Goal: Task Accomplishment & Management: Use online tool/utility

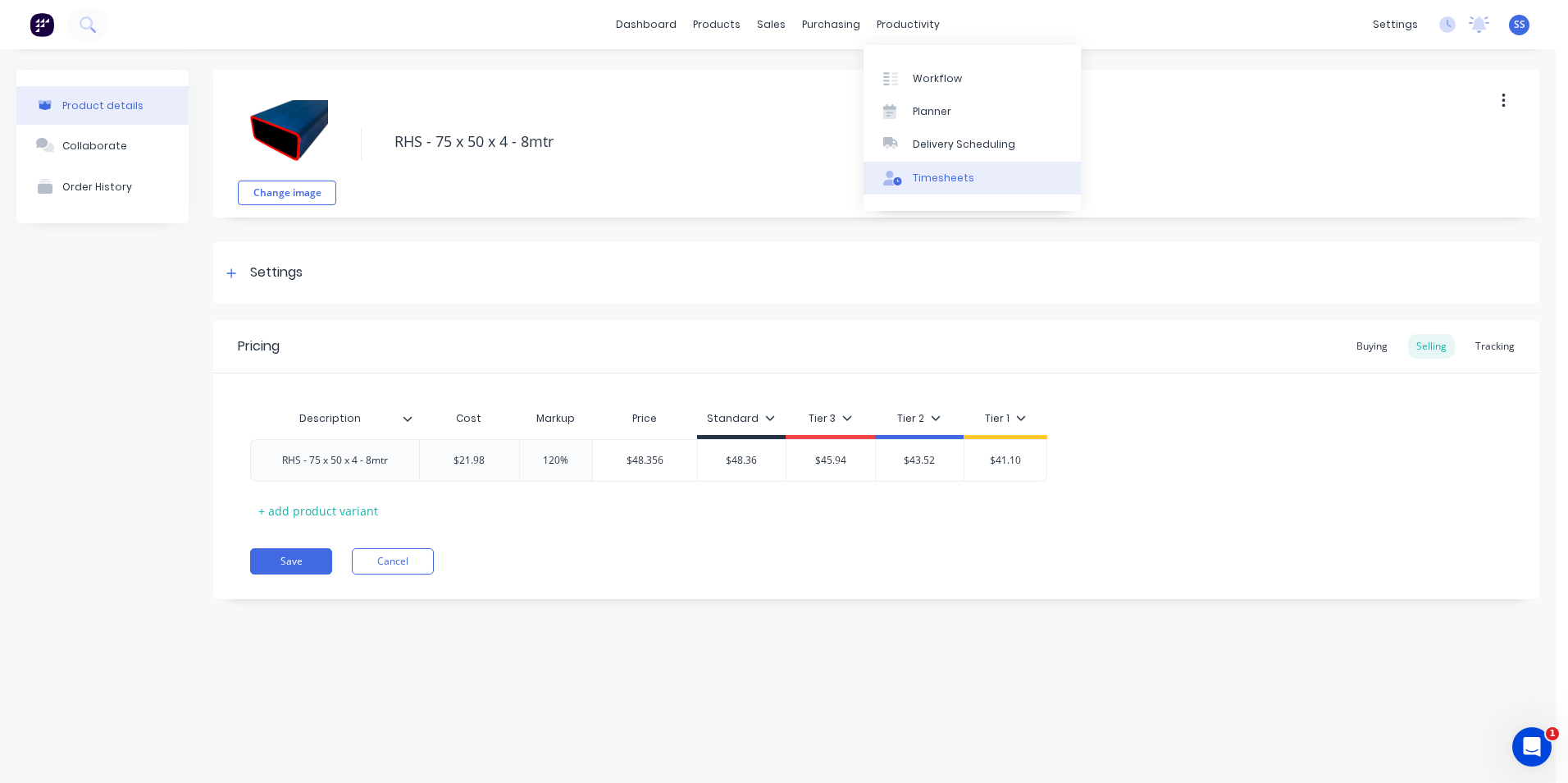
click at [925, 174] on div "Timesheets" at bounding box center [943, 178] width 62 height 15
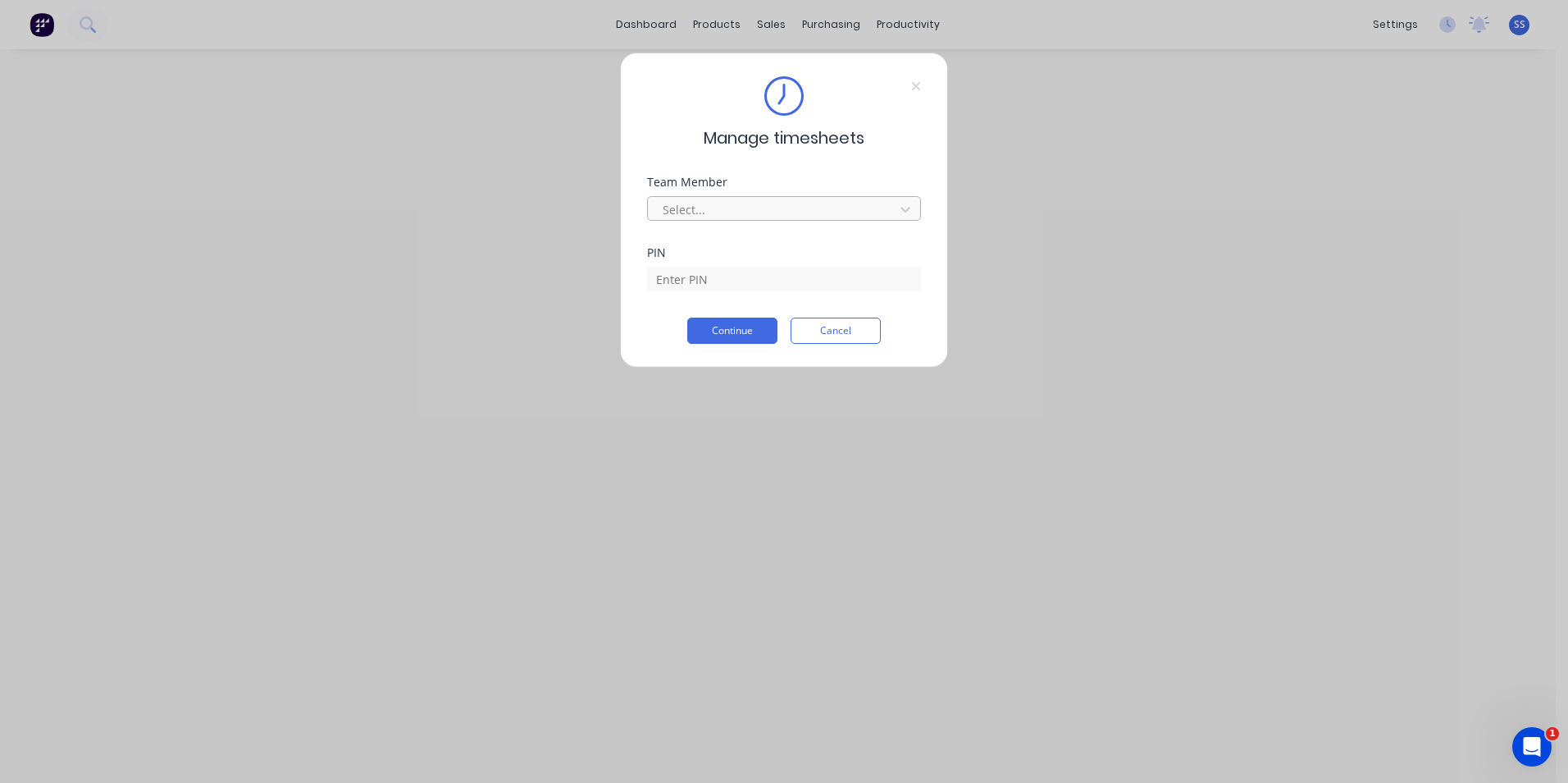
click at [787, 204] on div at bounding box center [773, 210] width 225 height 21
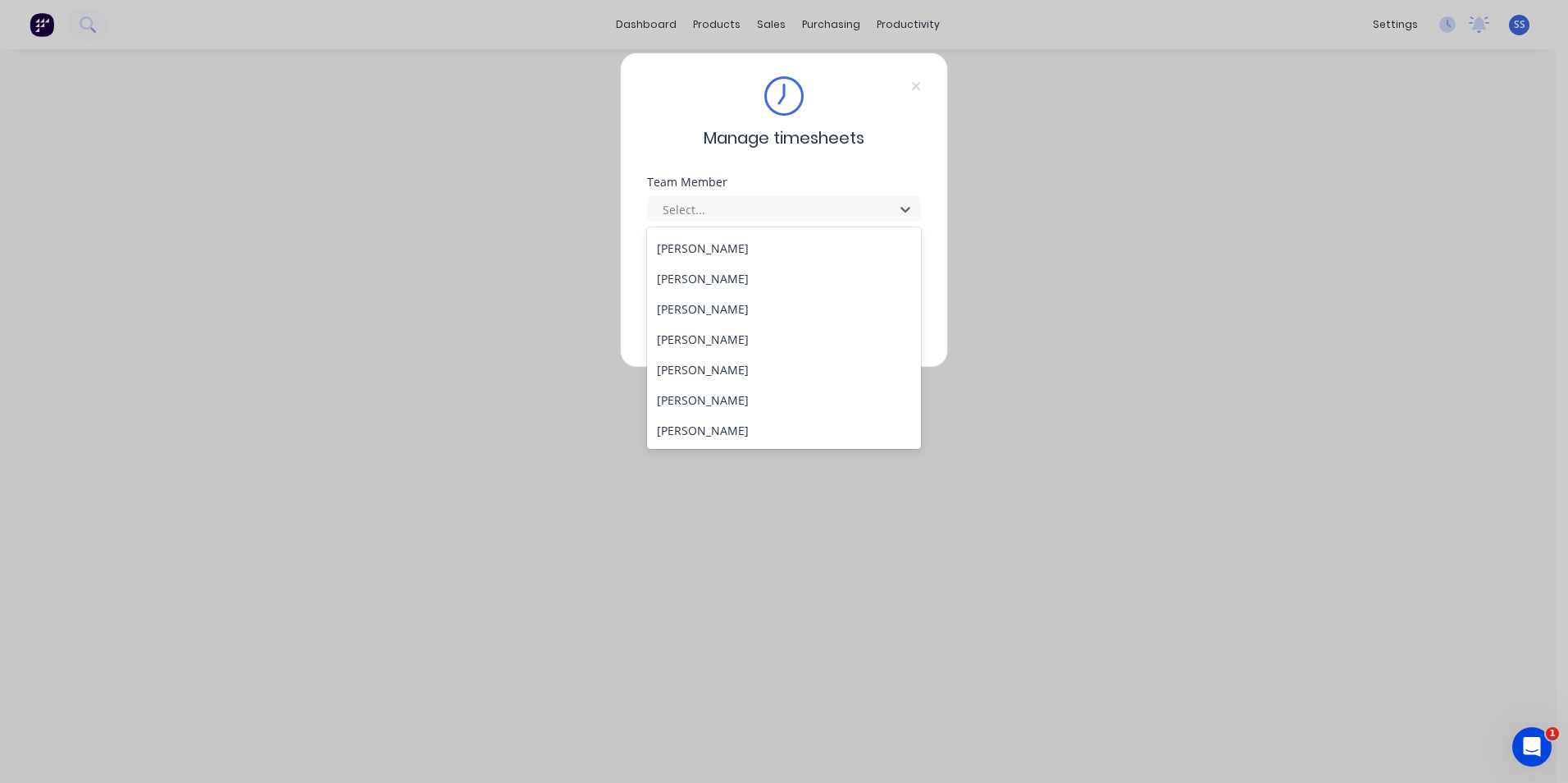
scroll to position [787, 0]
click at [706, 380] on div "[PERSON_NAME]" at bounding box center [784, 369] width 274 height 30
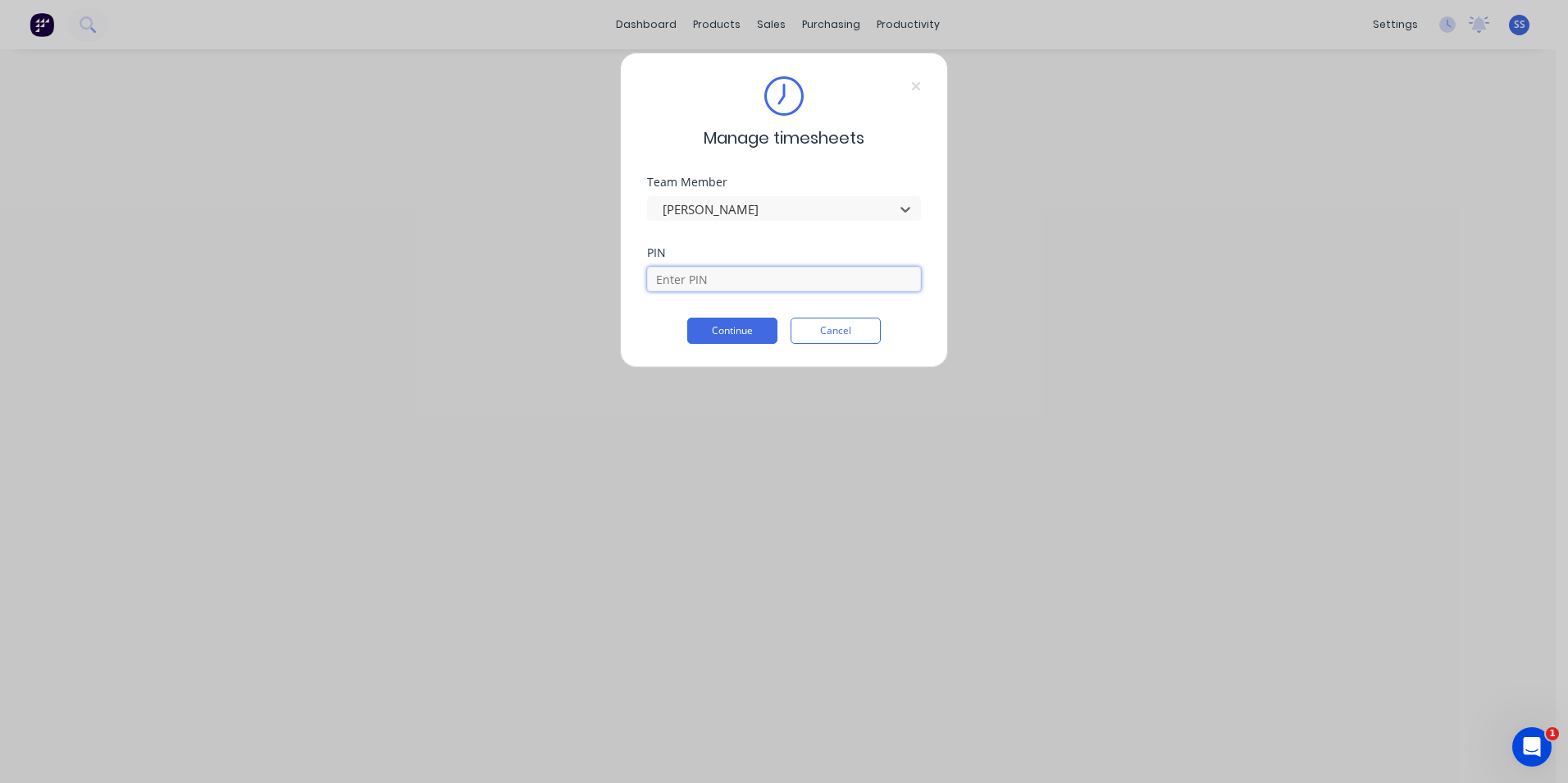
click at [729, 276] on input at bounding box center [784, 278] width 274 height 25
type input "9358"
click at [737, 331] on button "Continue" at bounding box center [732, 331] width 90 height 27
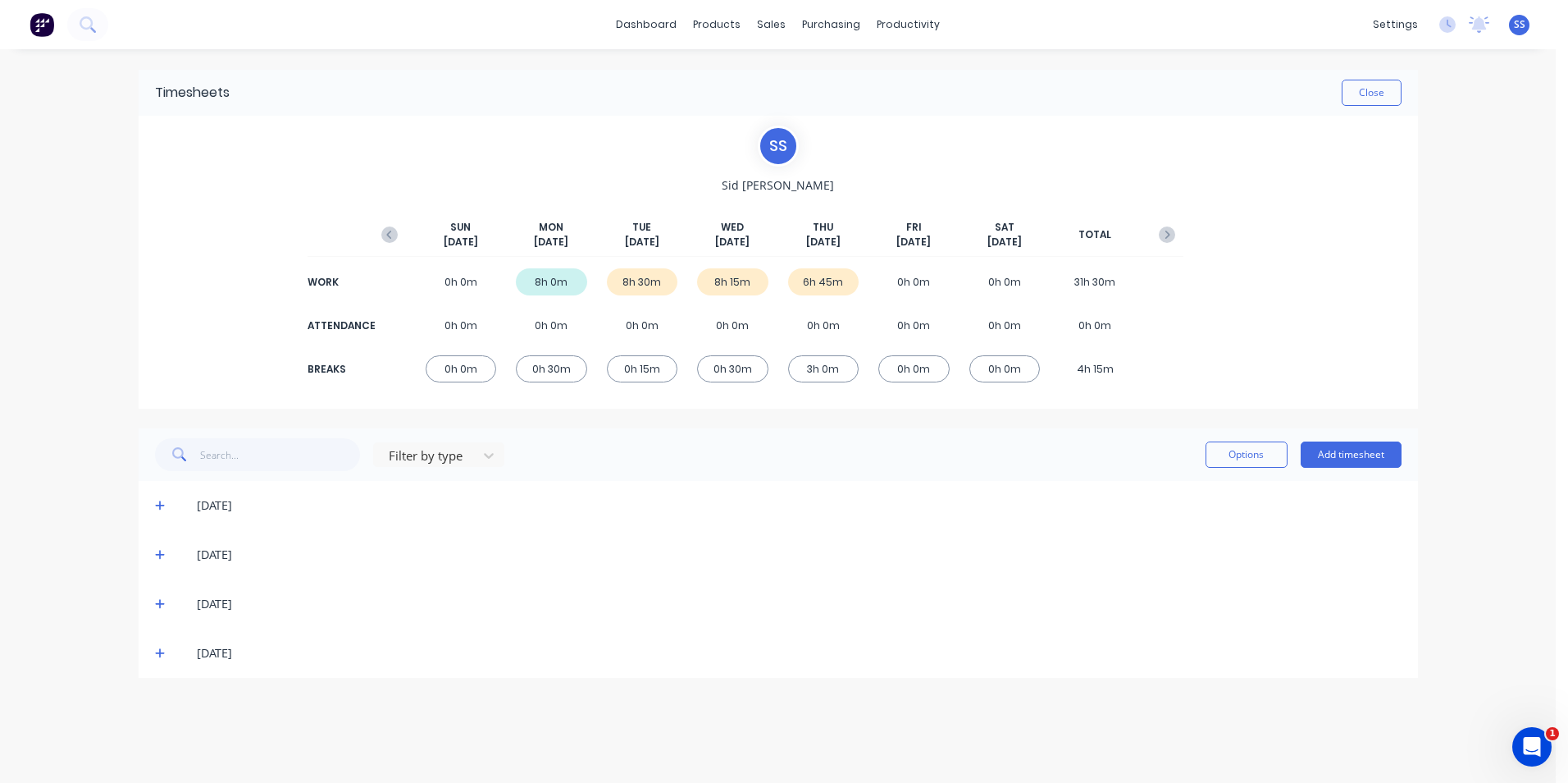
click at [934, 279] on div "0h 0m" at bounding box center [913, 282] width 72 height 28
click at [1317, 447] on button "Add timesheet" at bounding box center [1351, 454] width 101 height 27
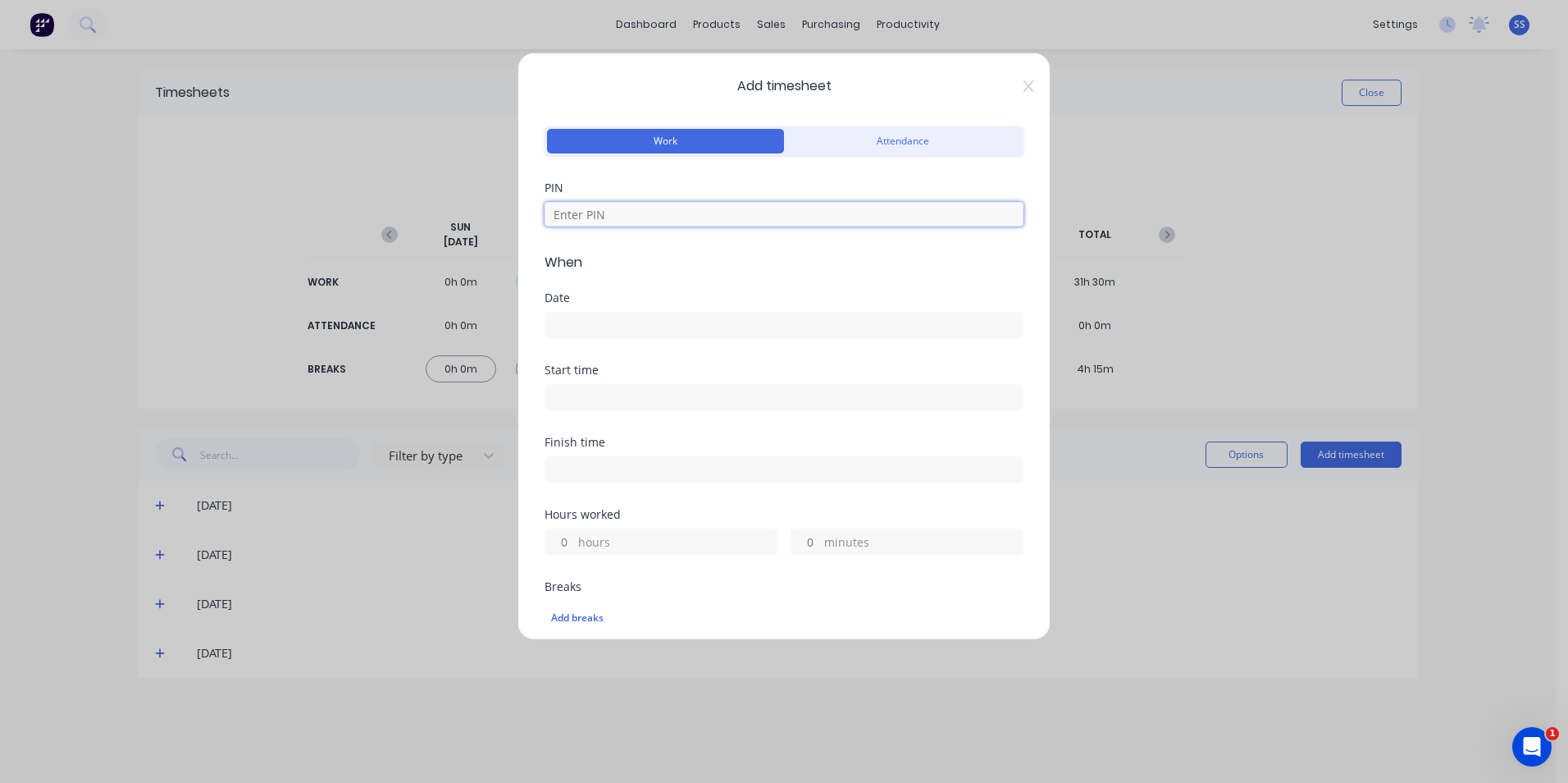
click at [738, 212] on input at bounding box center [784, 213] width 479 height 25
type input "9358"
type input "8"
type input "45"
click at [608, 329] on input at bounding box center [784, 325] width 477 height 25
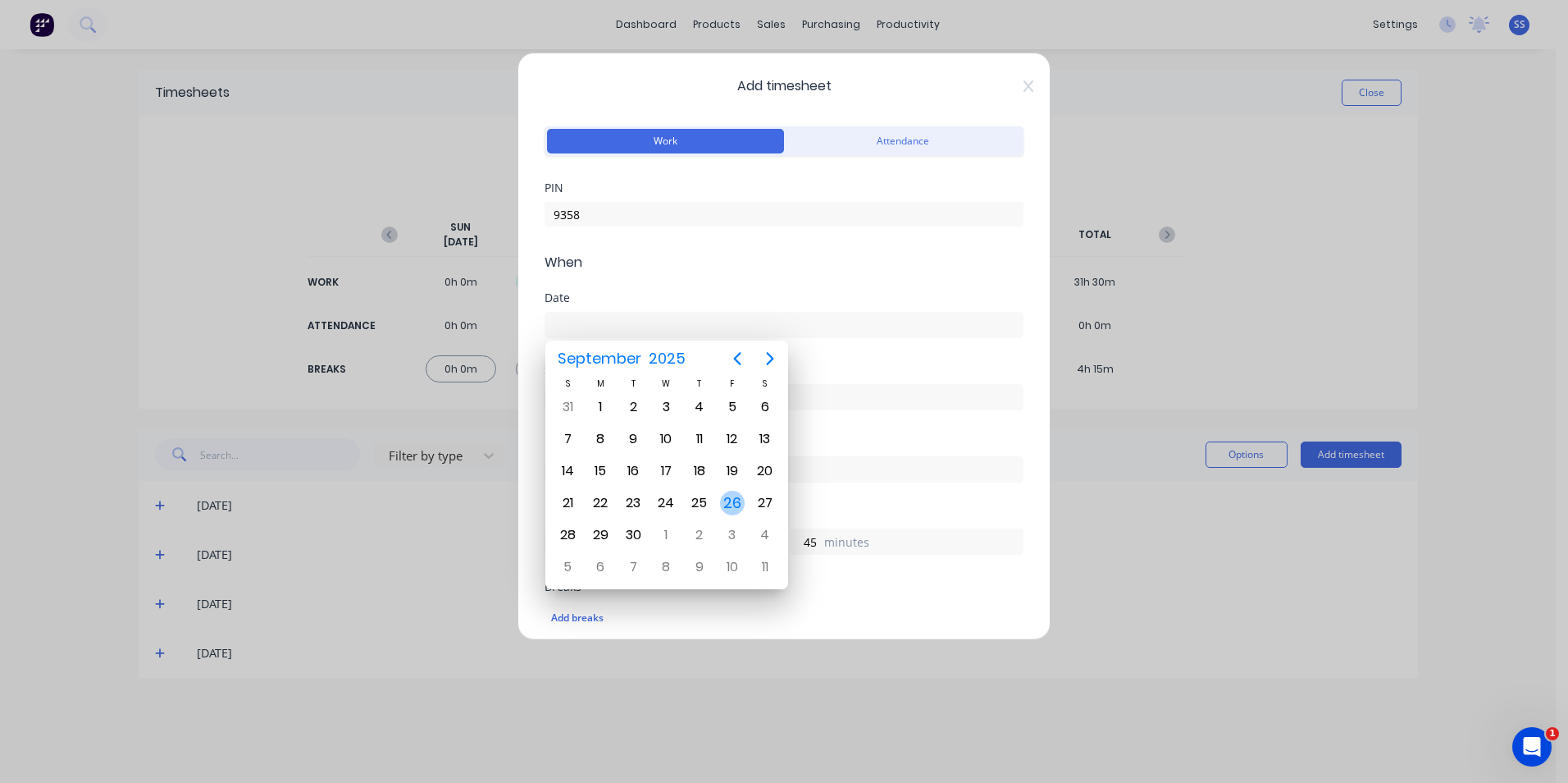
click at [740, 498] on div "26" at bounding box center [731, 503] width 25 height 25
type input "[DATE]"
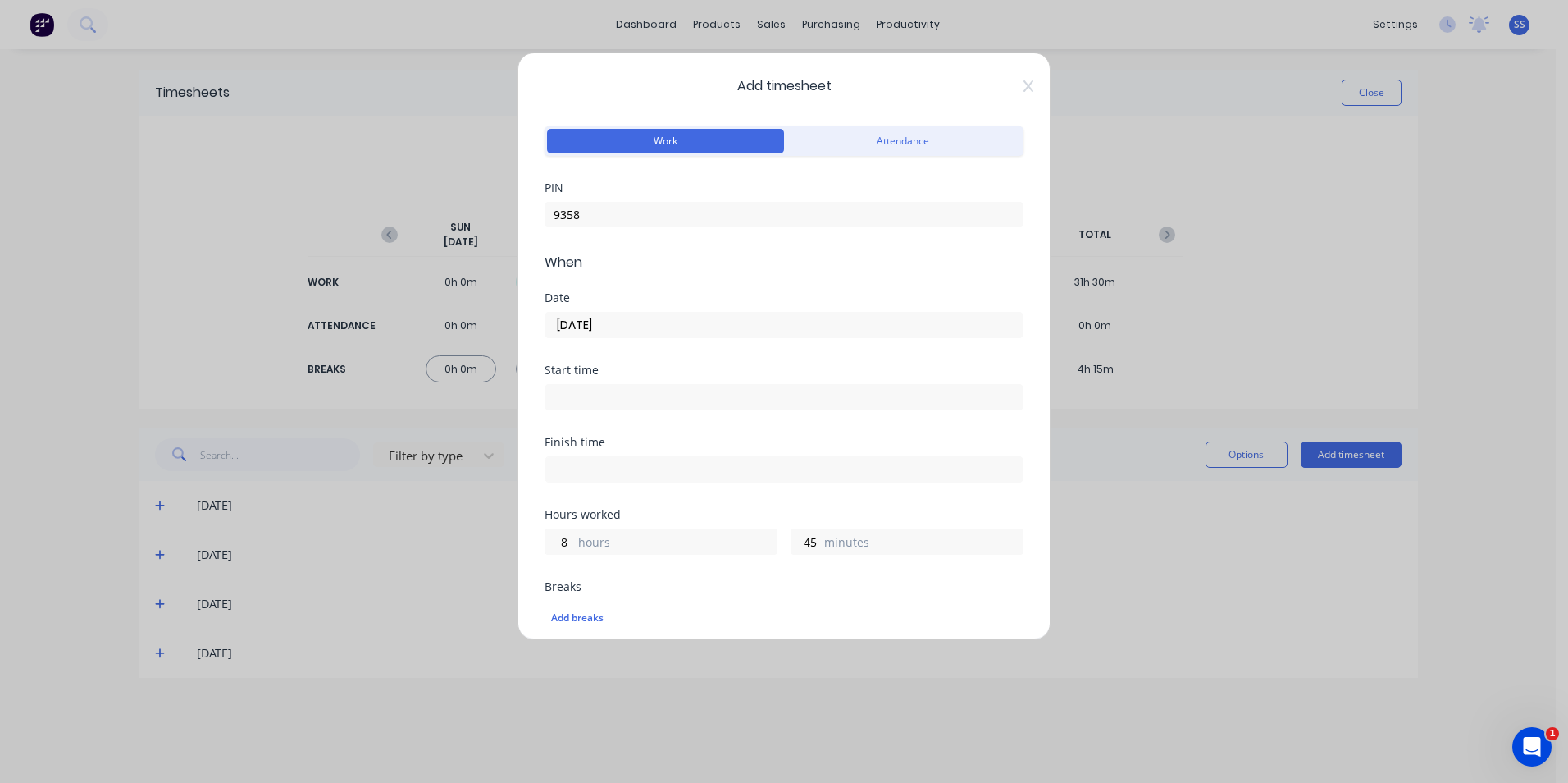
click at [638, 397] on input at bounding box center [784, 396] width 477 height 25
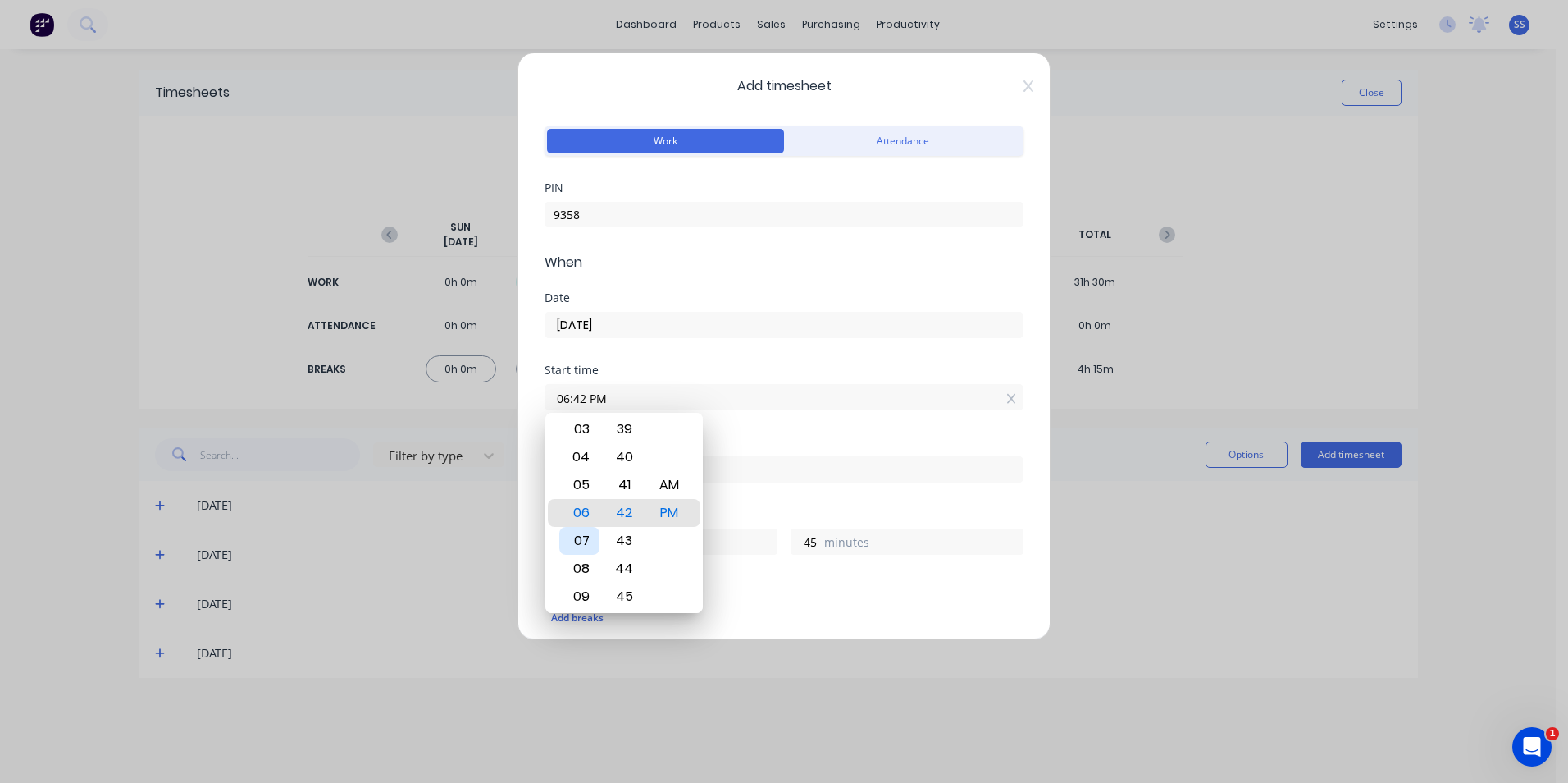
click at [582, 538] on div "07" at bounding box center [579, 541] width 40 height 28
click at [623, 514] on div "00" at bounding box center [624, 512] width 40 height 28
click at [659, 482] on div "AM" at bounding box center [669, 485] width 40 height 28
type input "07:00 AM"
click at [757, 428] on div "Start time 07:00 AM" at bounding box center [784, 399] width 479 height 72
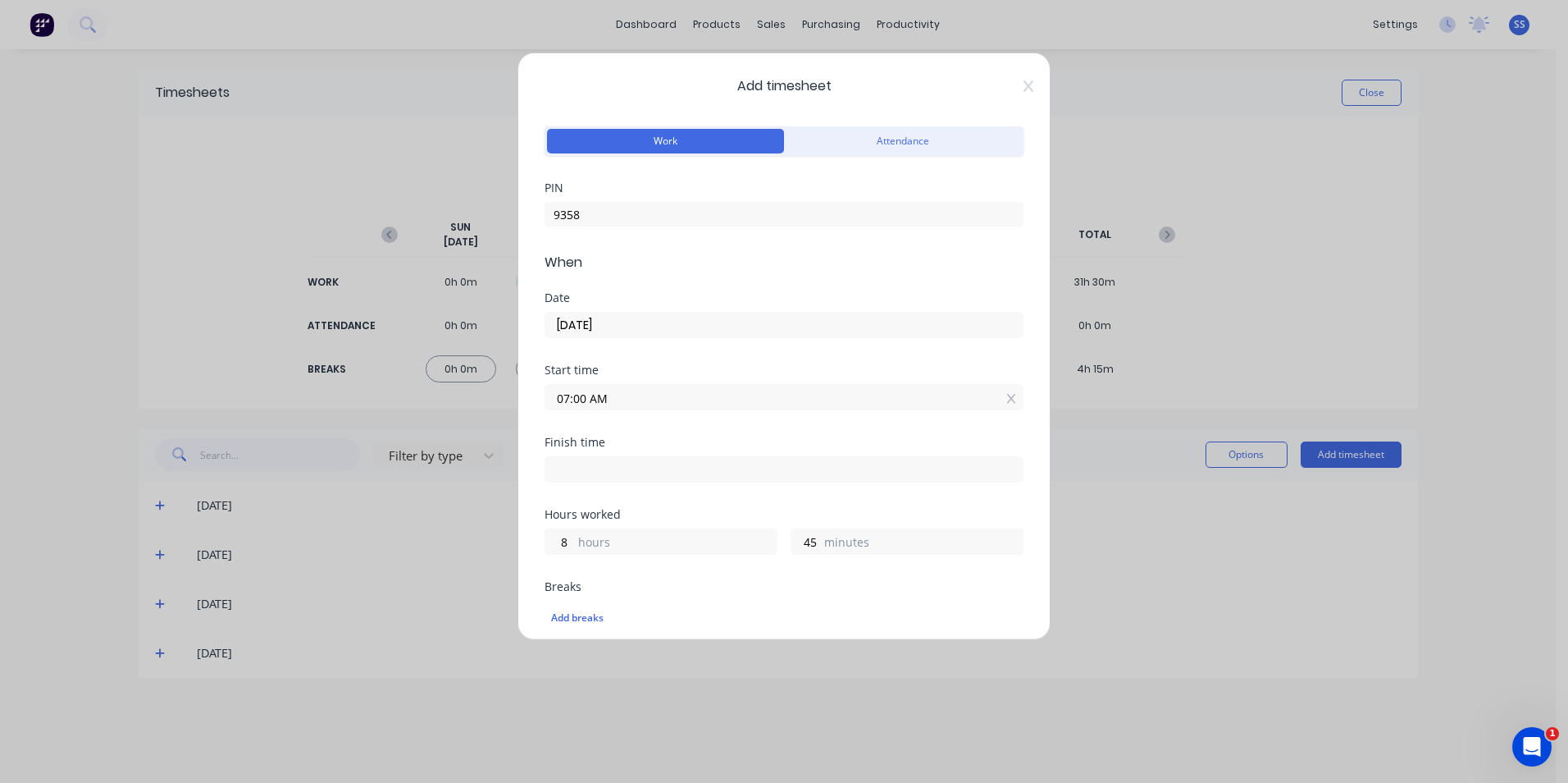
click at [616, 463] on input at bounding box center [784, 469] width 477 height 25
type input "01:42 PM"
type input "6"
type input "42"
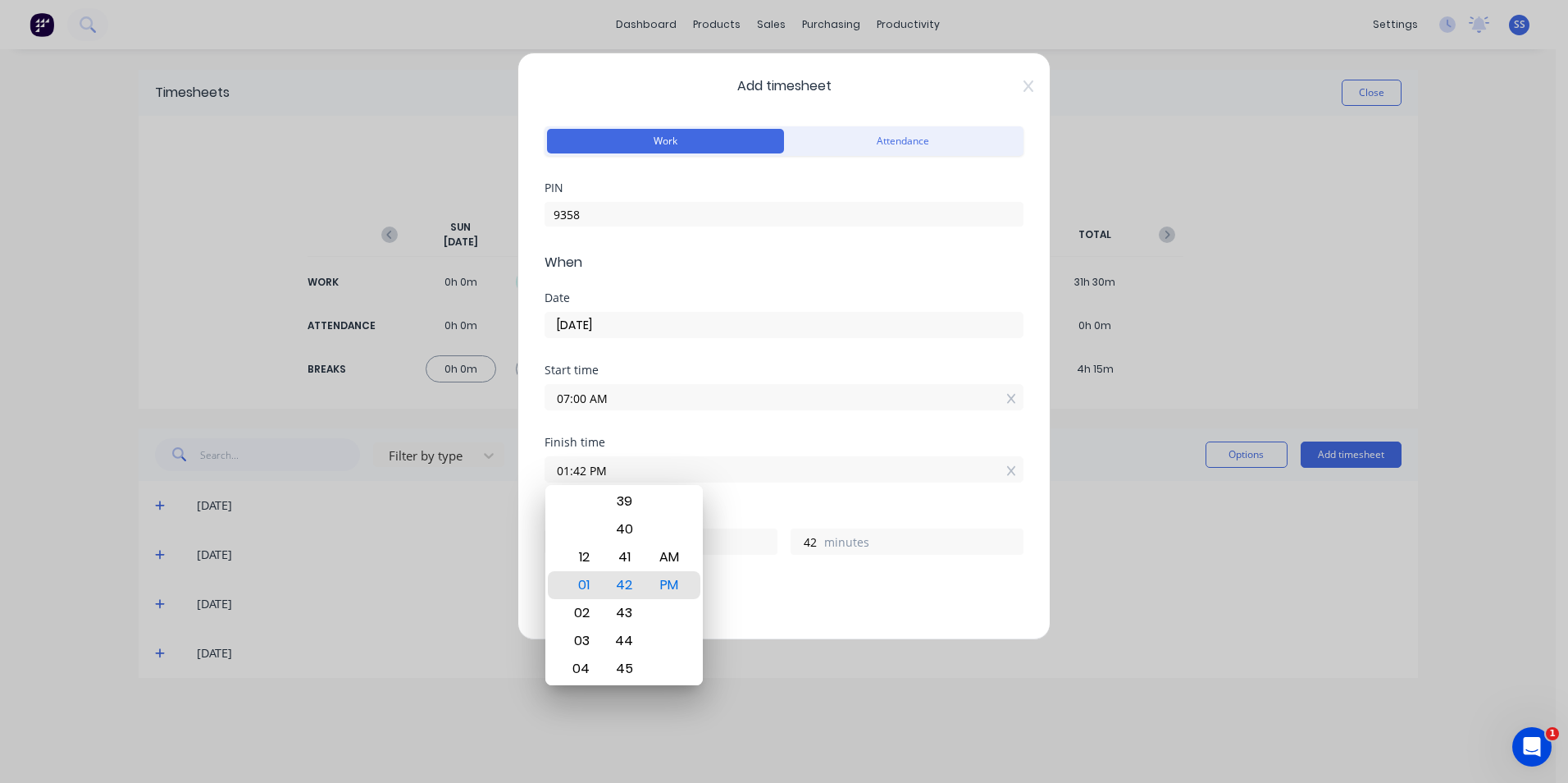
click at [778, 434] on div "Start time 07:00 AM" at bounding box center [784, 399] width 479 height 72
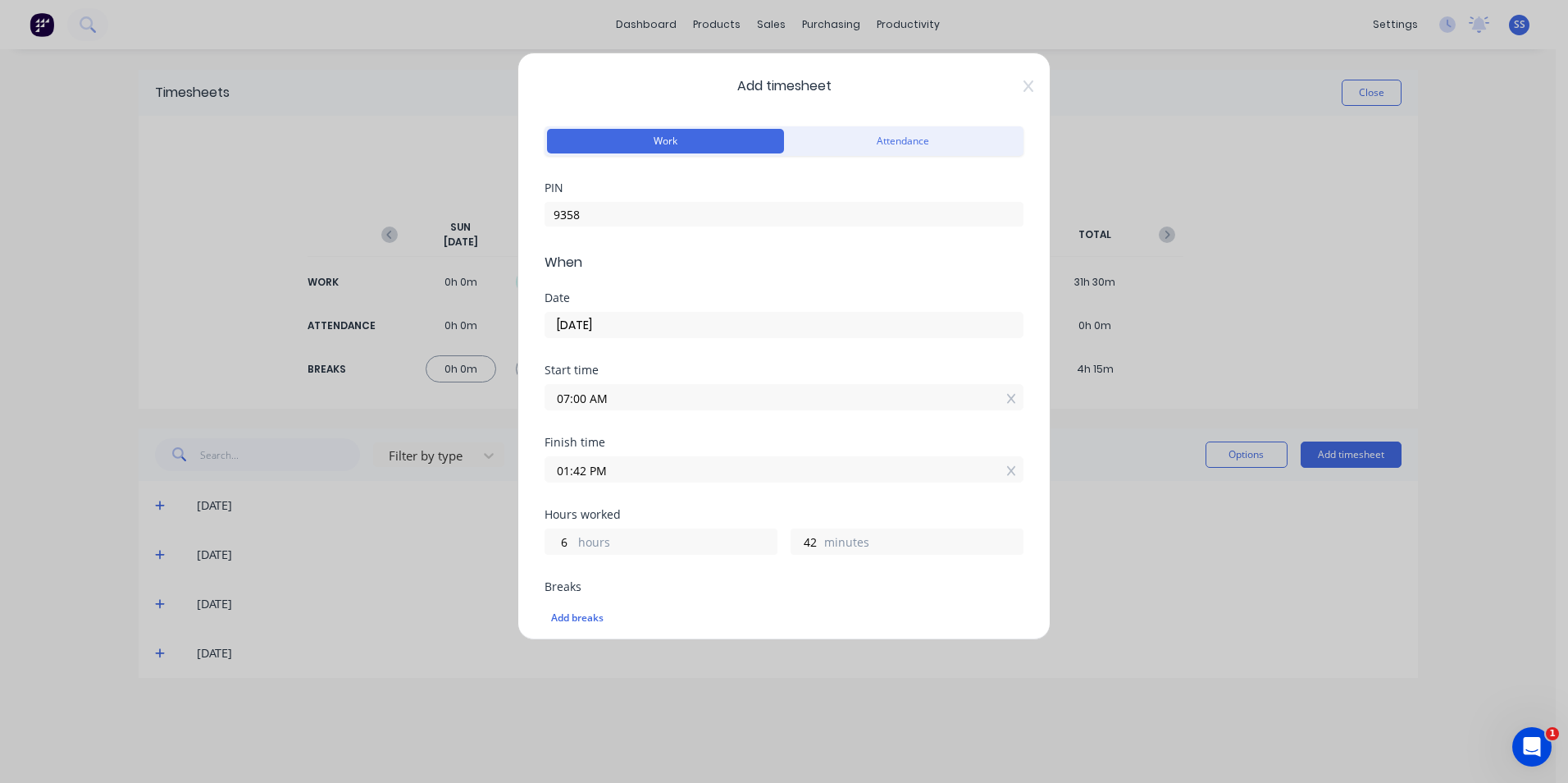
click at [635, 472] on input "01:42 PM" at bounding box center [784, 469] width 477 height 25
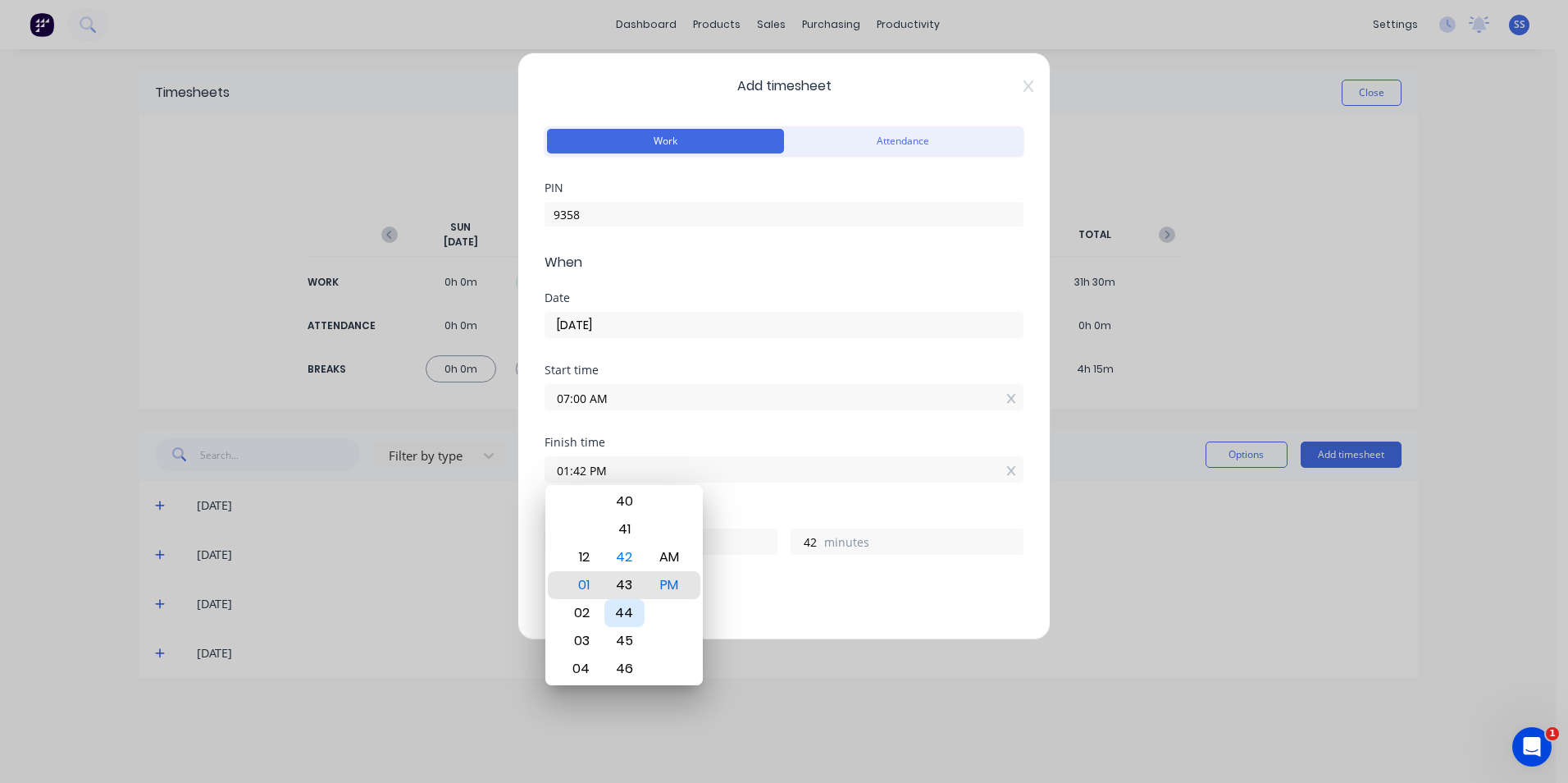
type input "01:43 PM"
type input "43"
click at [625, 635] on div "45" at bounding box center [624, 640] width 40 height 28
type input "01:45 PM"
type input "45"
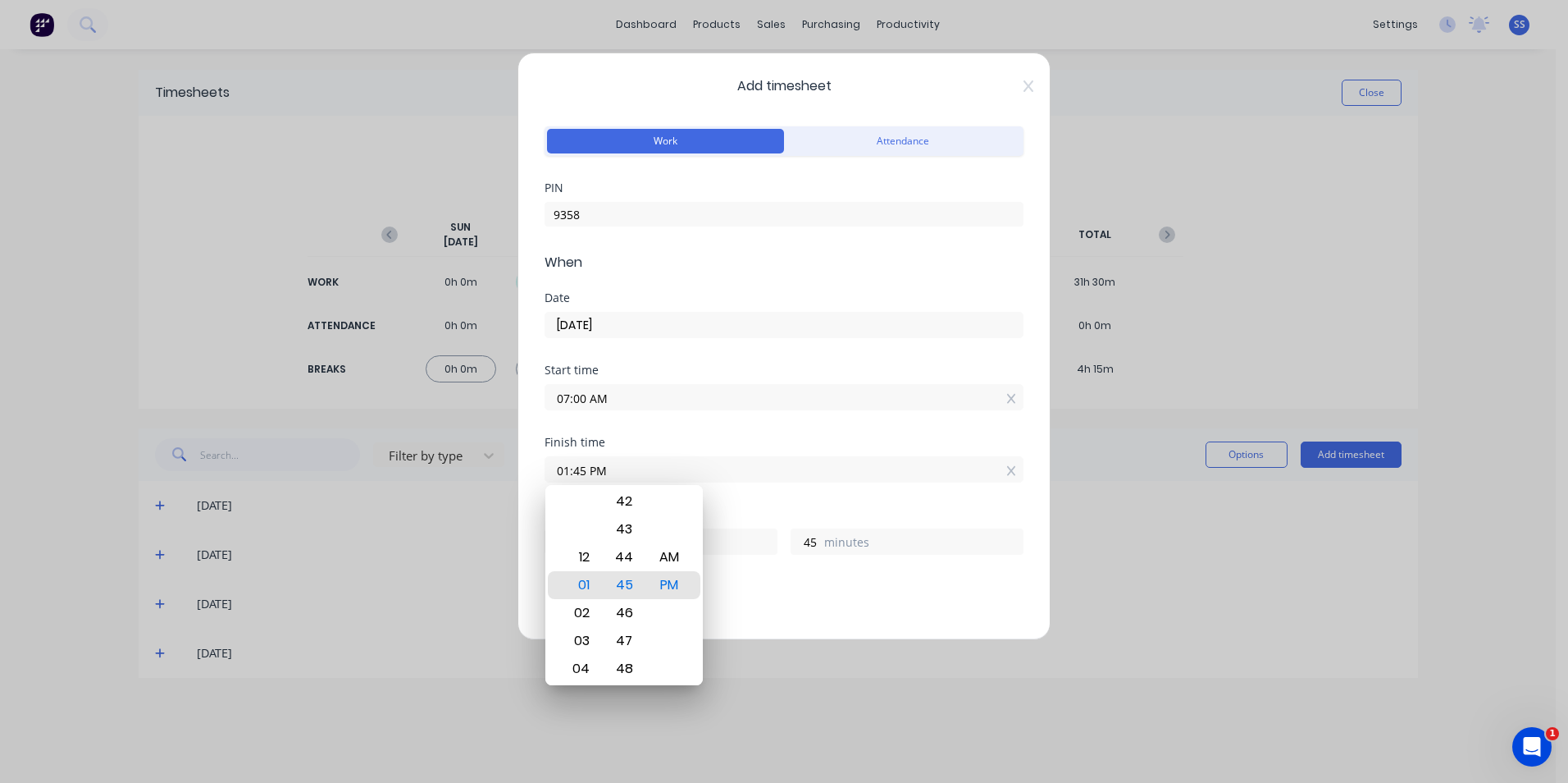
click at [813, 429] on div "Start time 07:00 AM" at bounding box center [784, 399] width 479 height 72
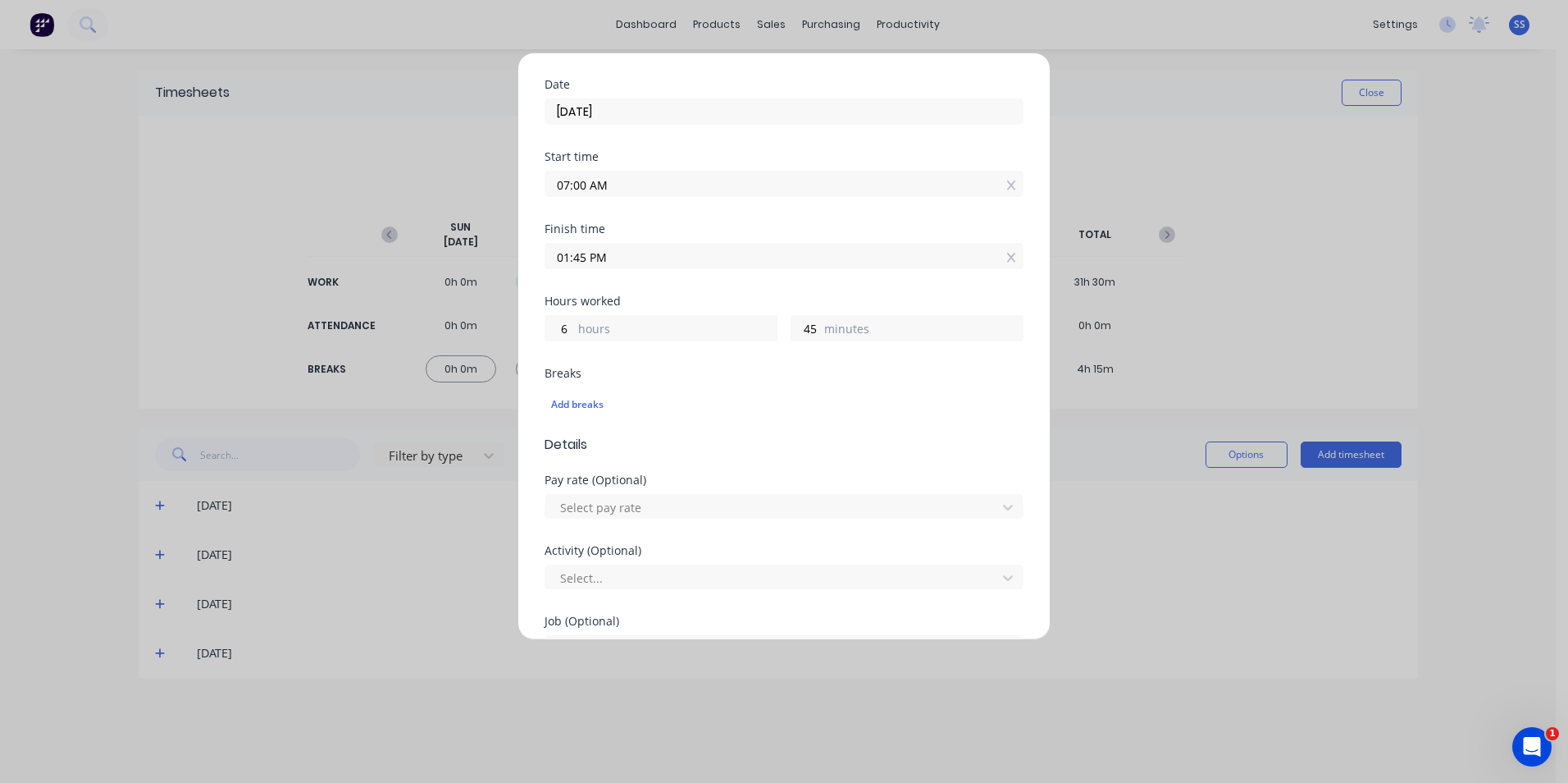
scroll to position [246, 0]
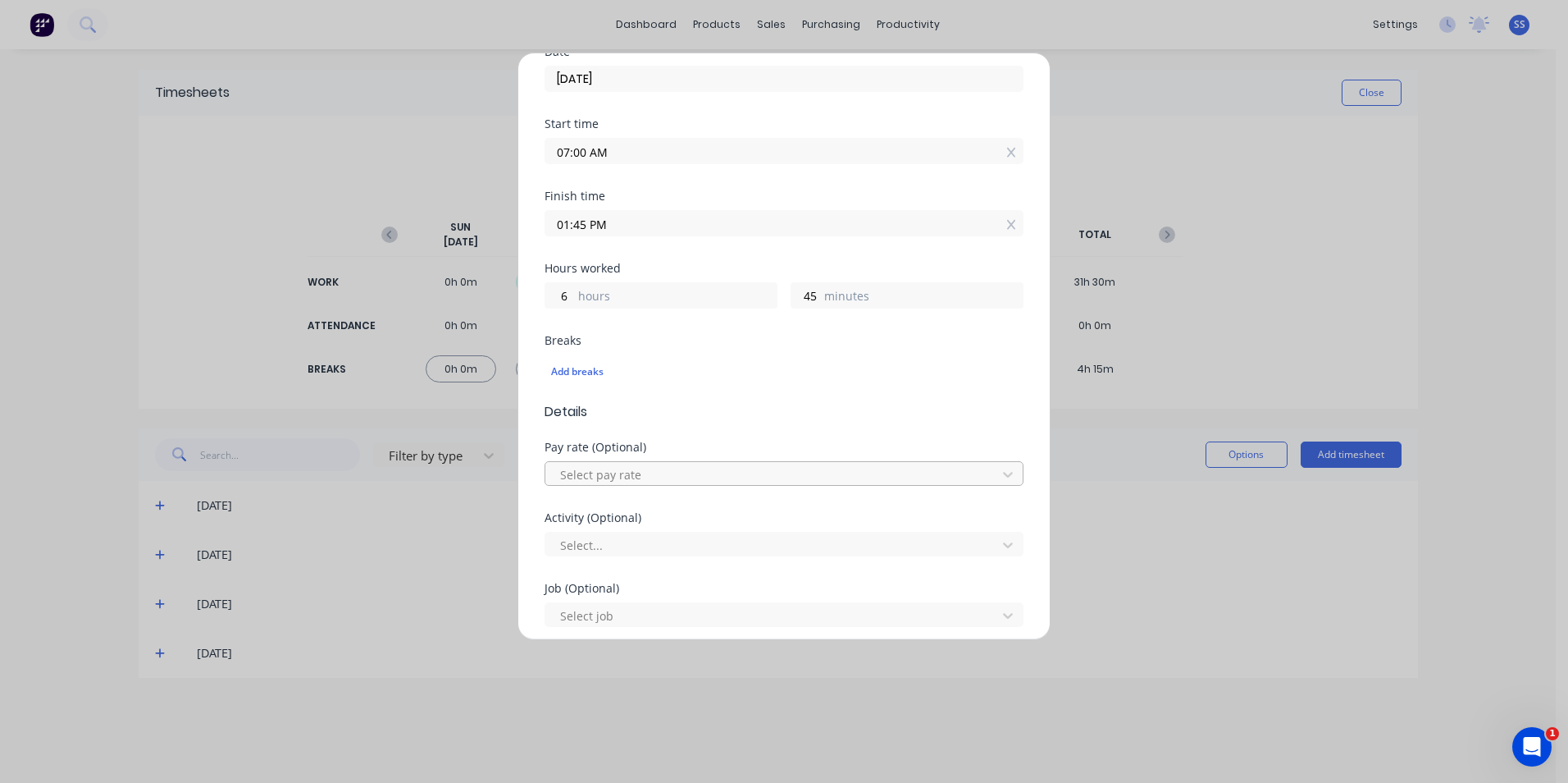
click at [670, 476] on div at bounding box center [773, 474] width 430 height 21
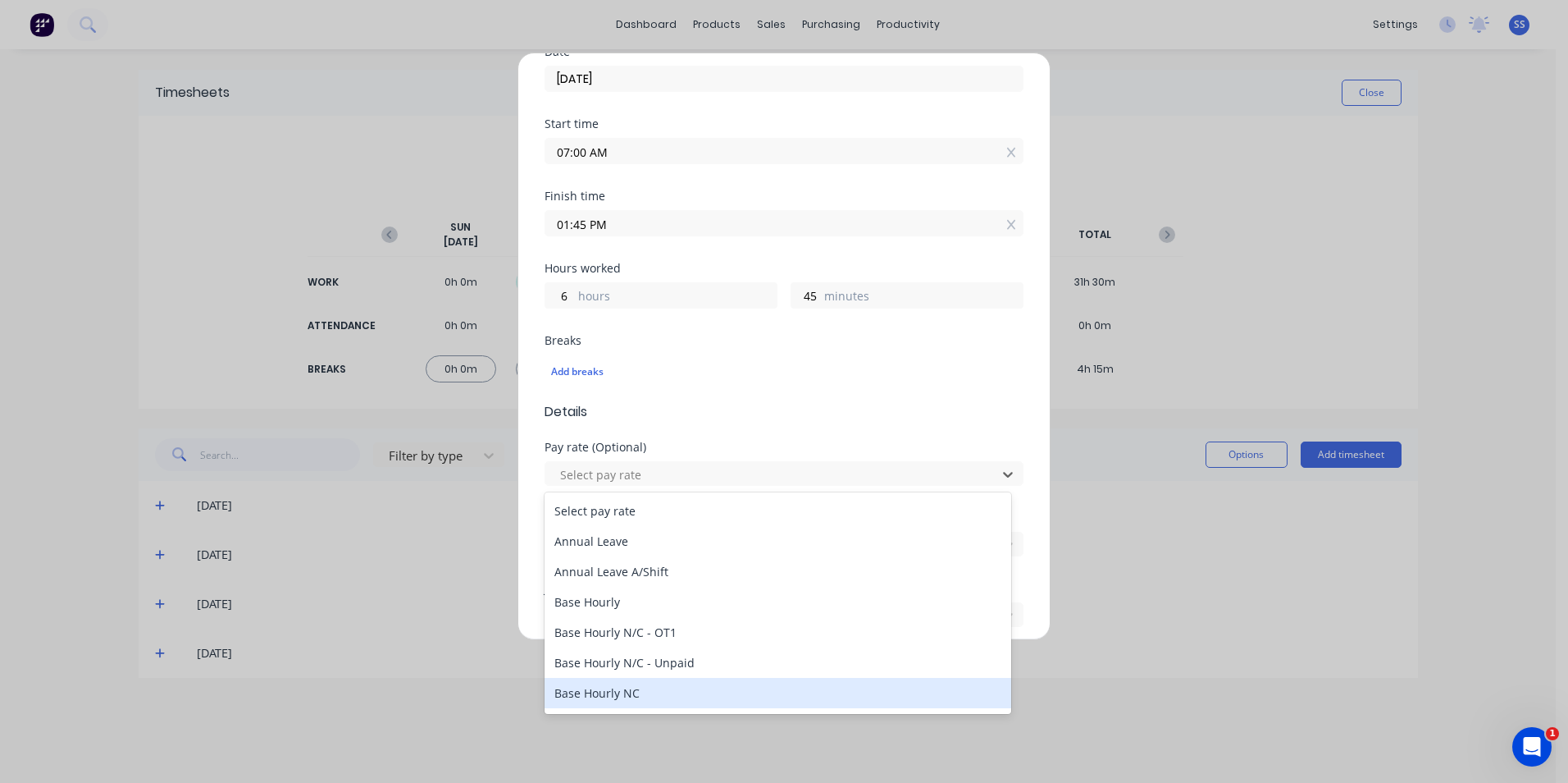
click at [648, 692] on div "Base Hourly NC" at bounding box center [778, 693] width 467 height 30
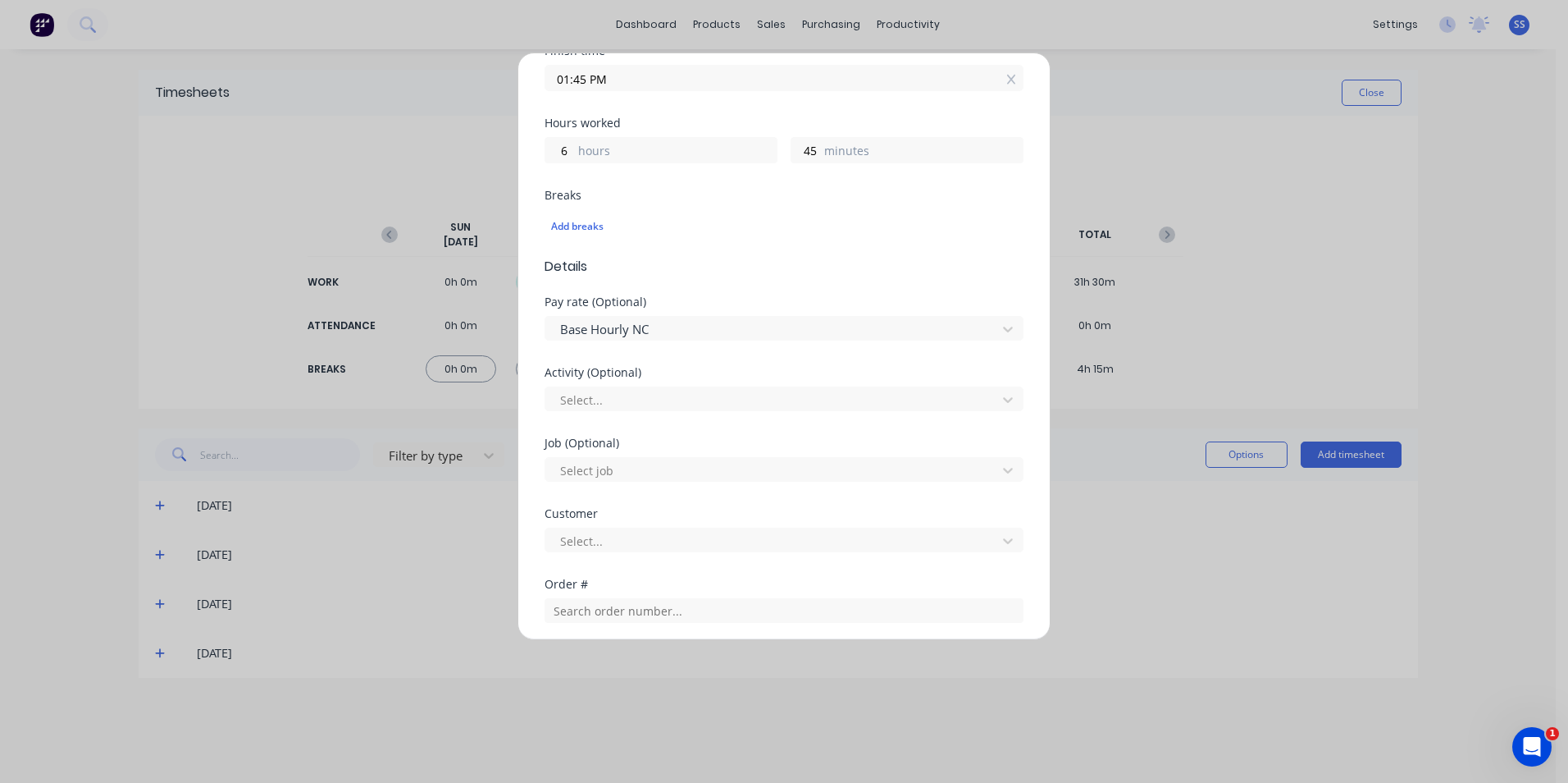
scroll to position [410, 0]
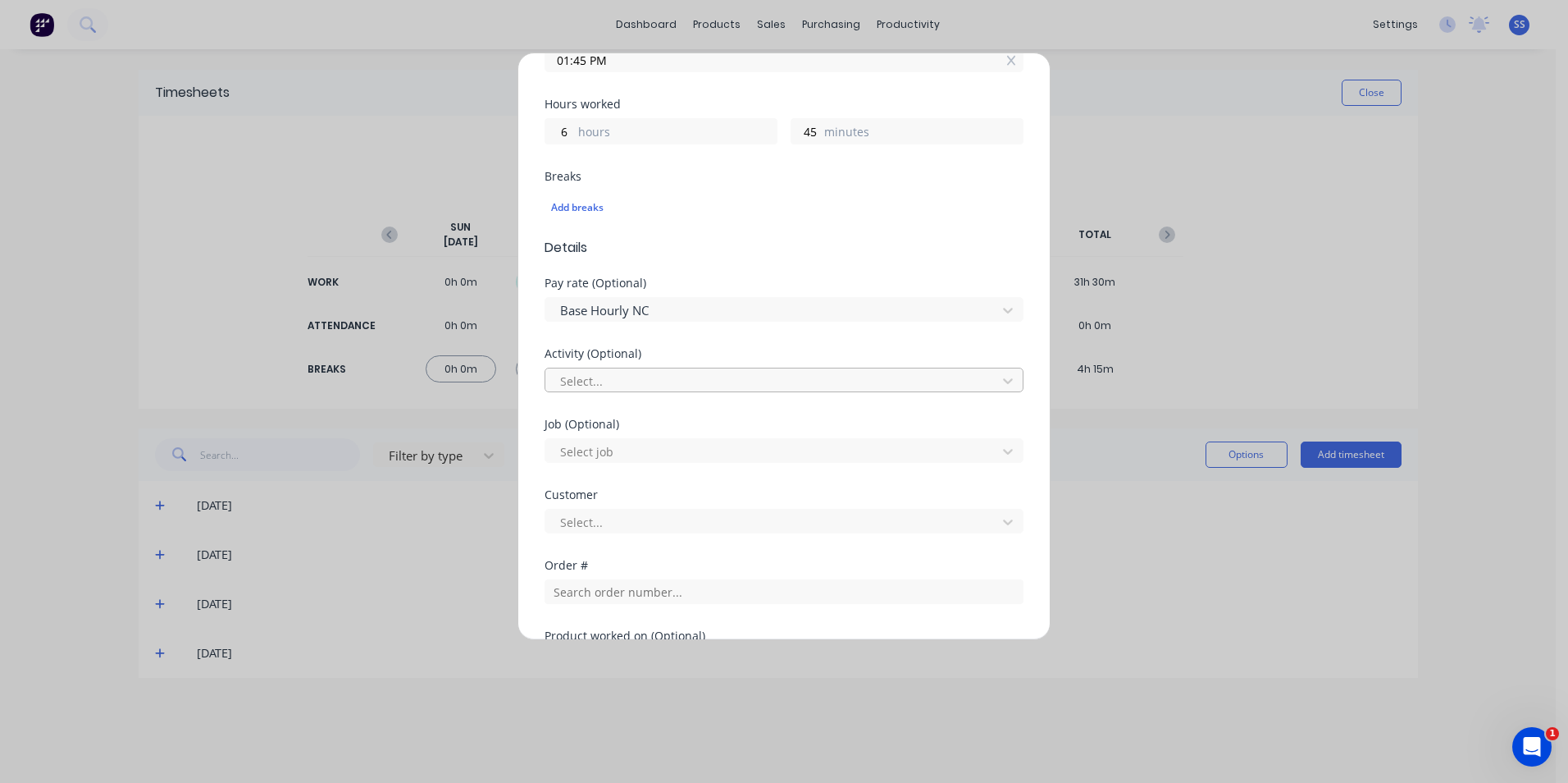
drag, startPoint x: 630, startPoint y: 374, endPoint x: 639, endPoint y: 378, distance: 9.8
click at [632, 374] on div at bounding box center [773, 381] width 430 height 21
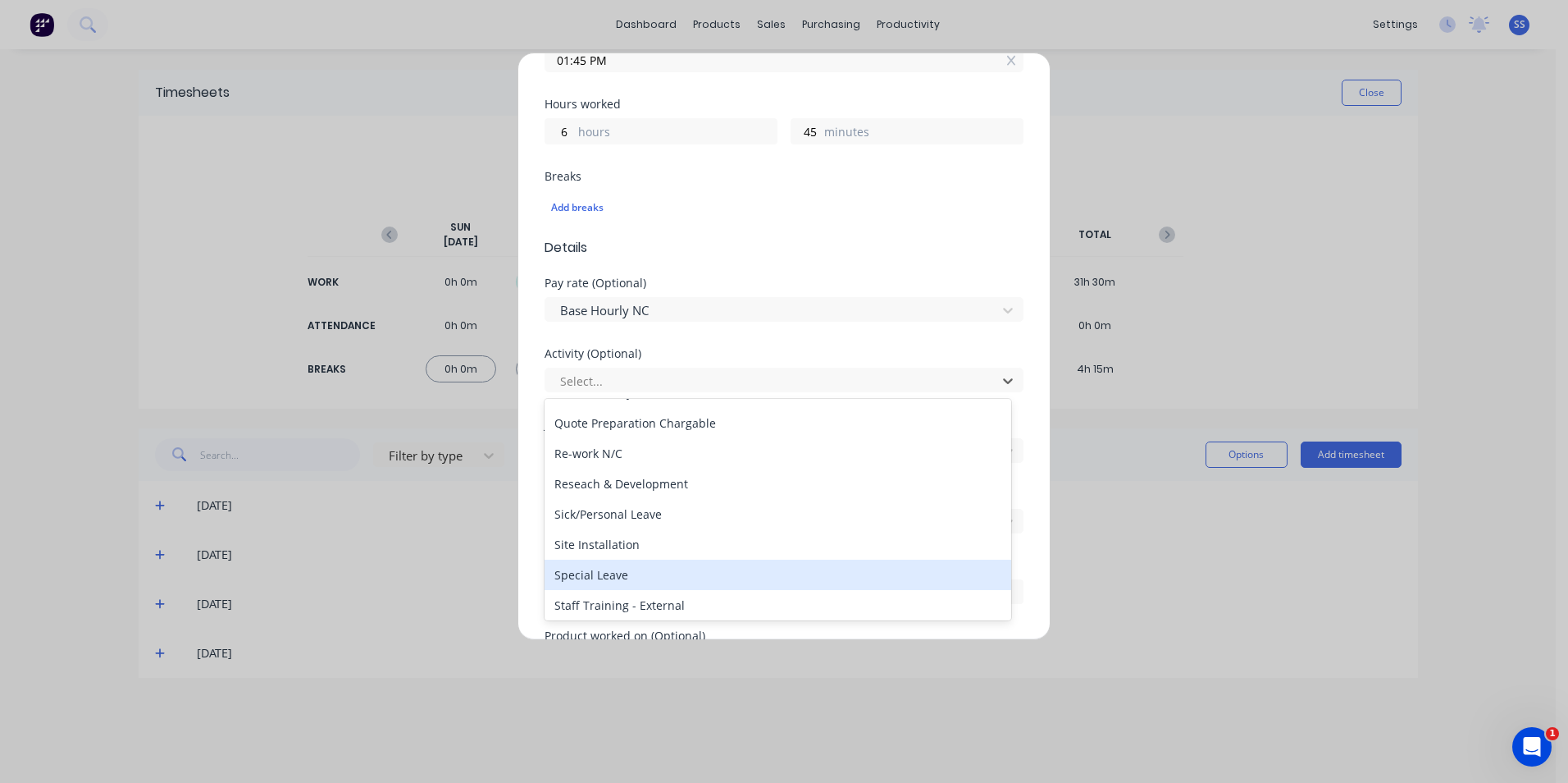
scroll to position [623, 0]
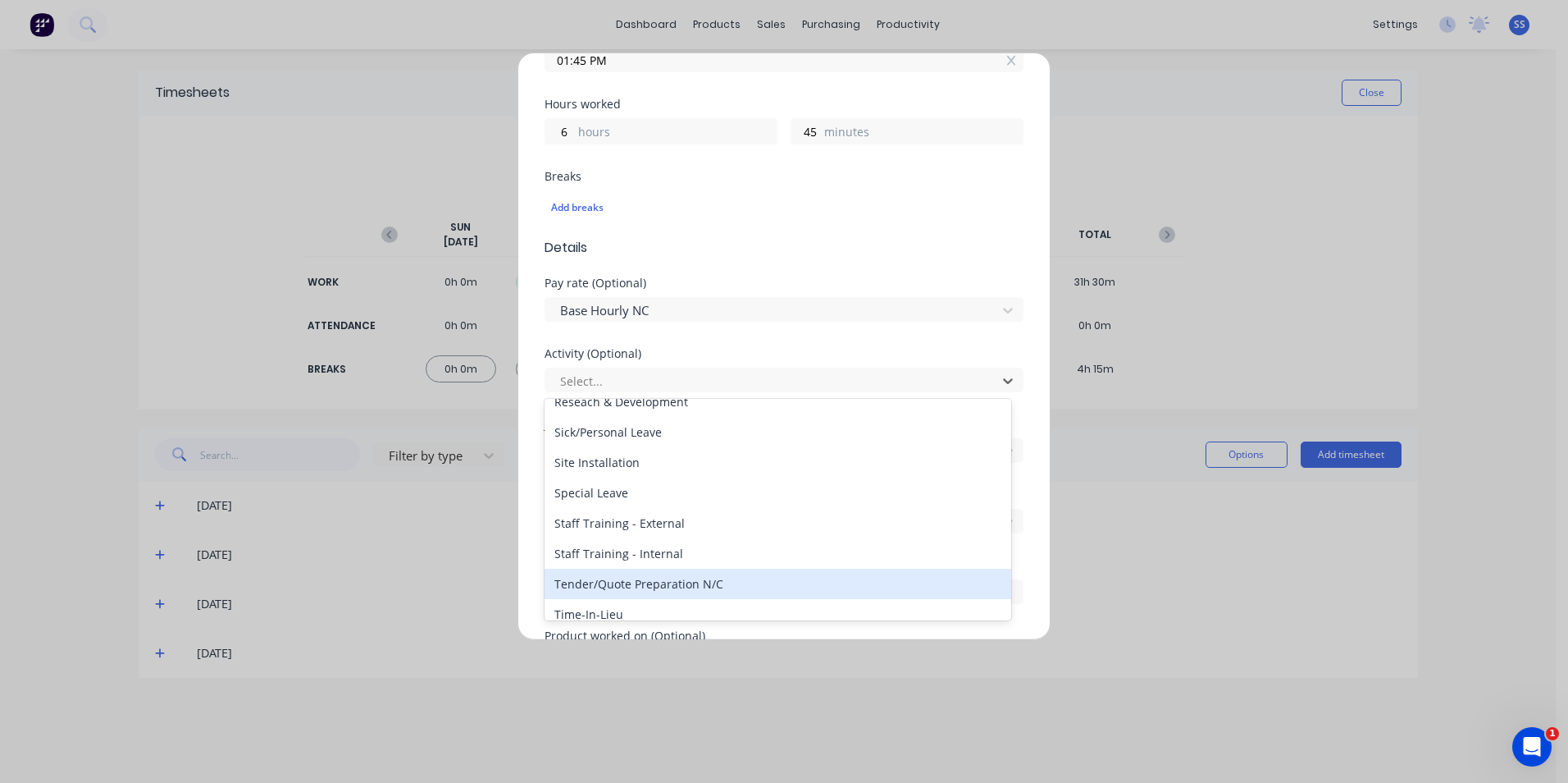
click at [720, 580] on div "Tender/Quote Preparation N/C" at bounding box center [778, 583] width 467 height 30
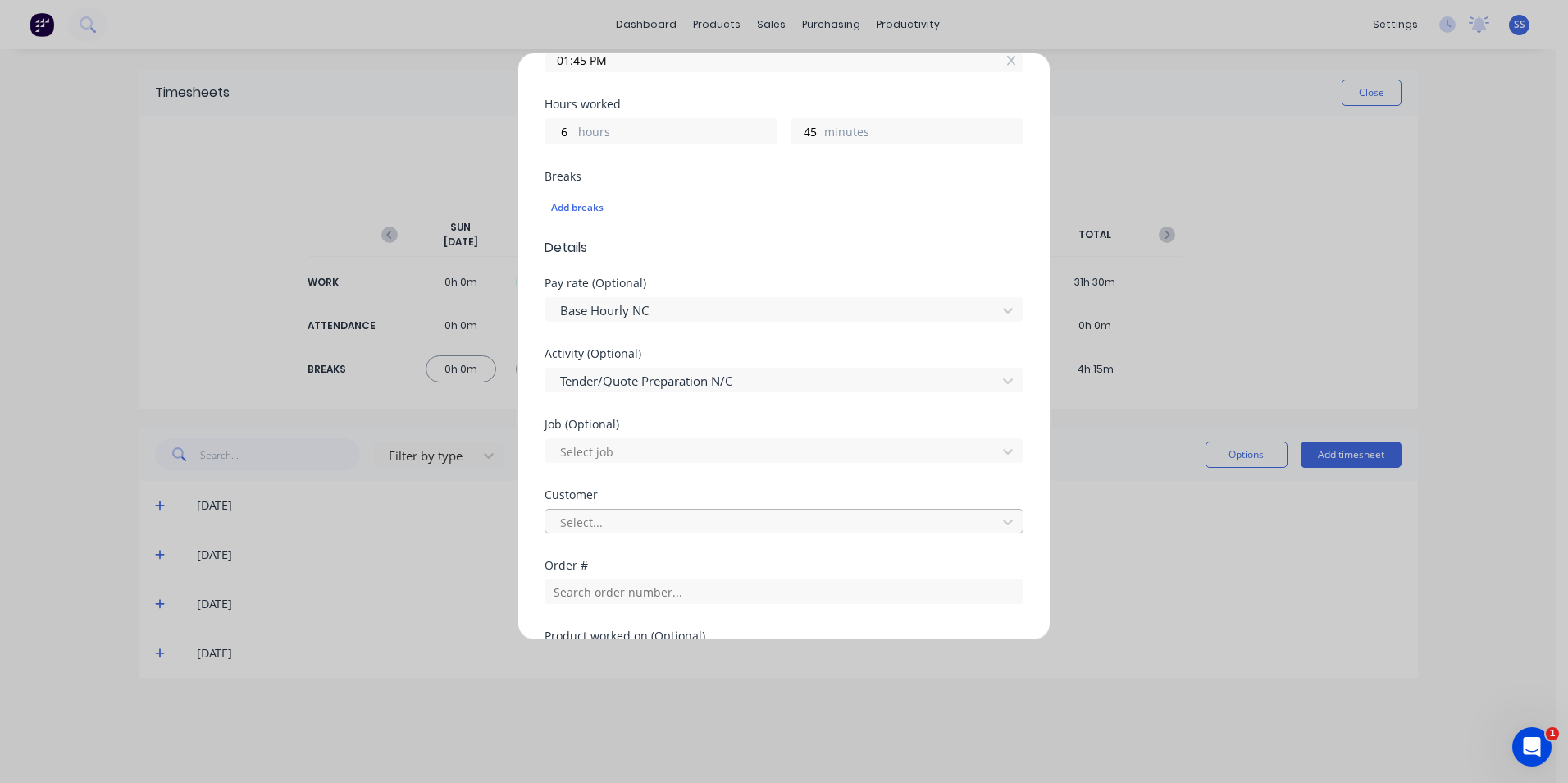
click at [645, 524] on div at bounding box center [773, 522] width 430 height 21
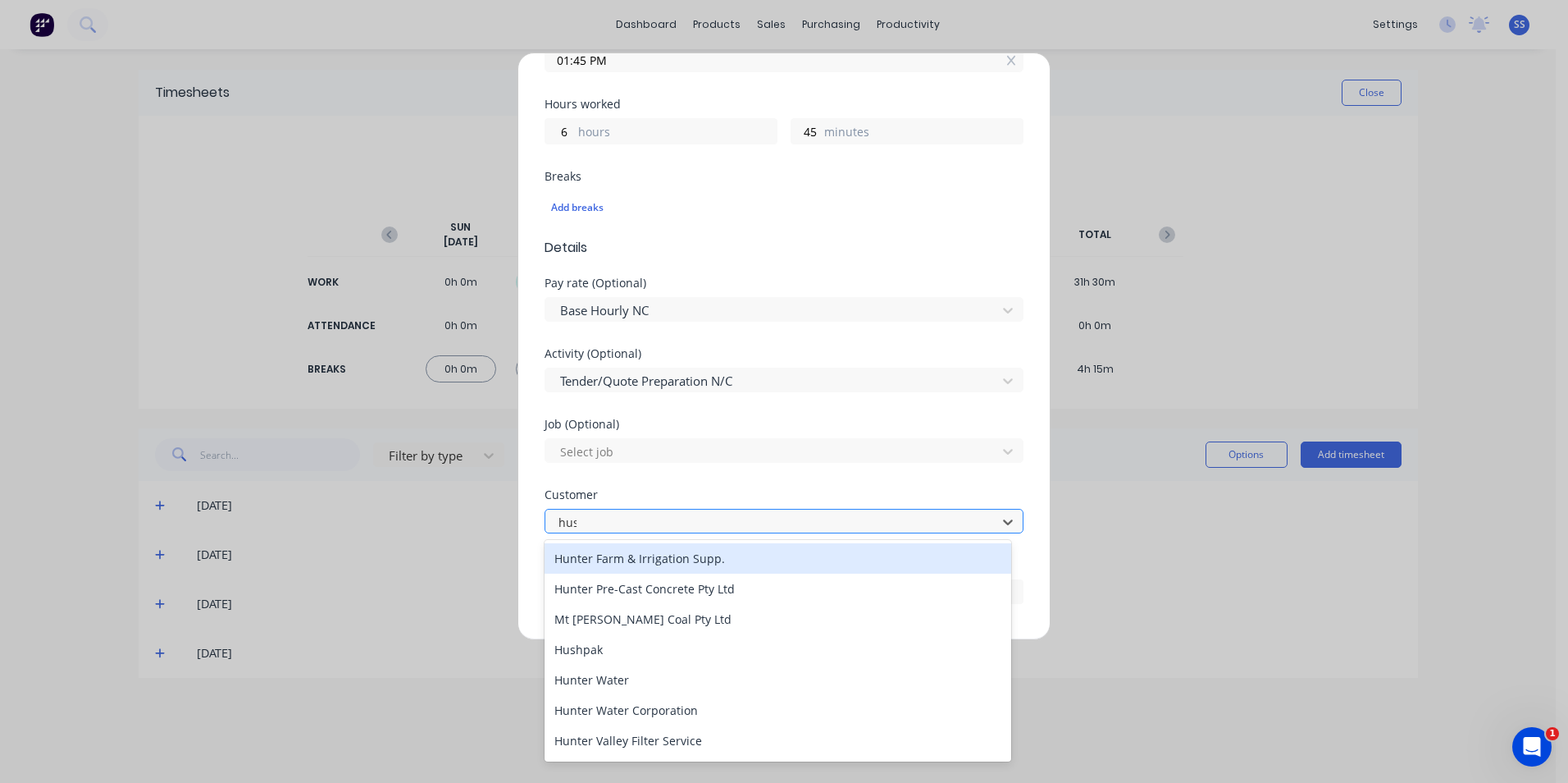
type input "hush"
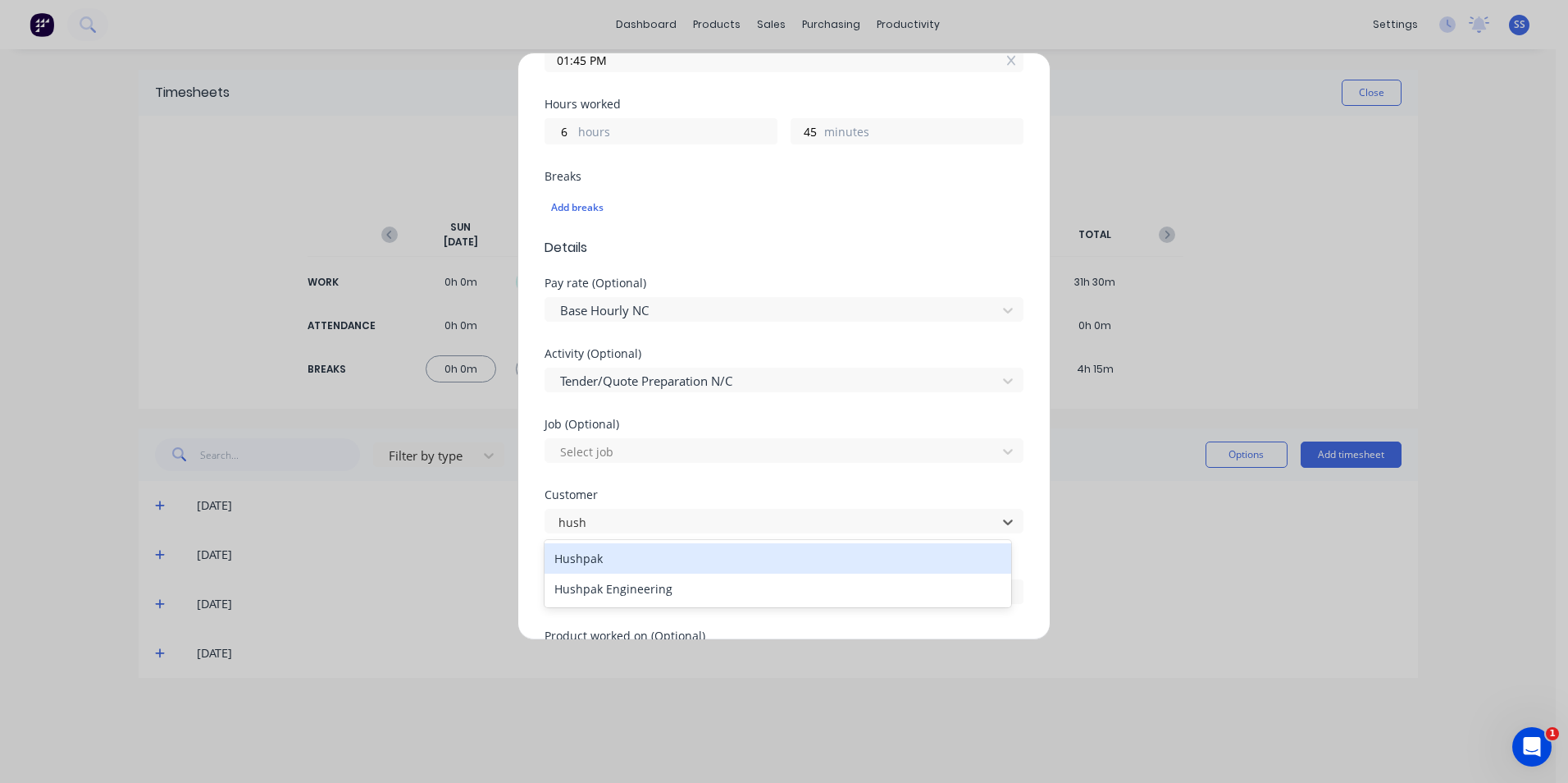
click at [616, 555] on div "Hushpak" at bounding box center [778, 558] width 467 height 30
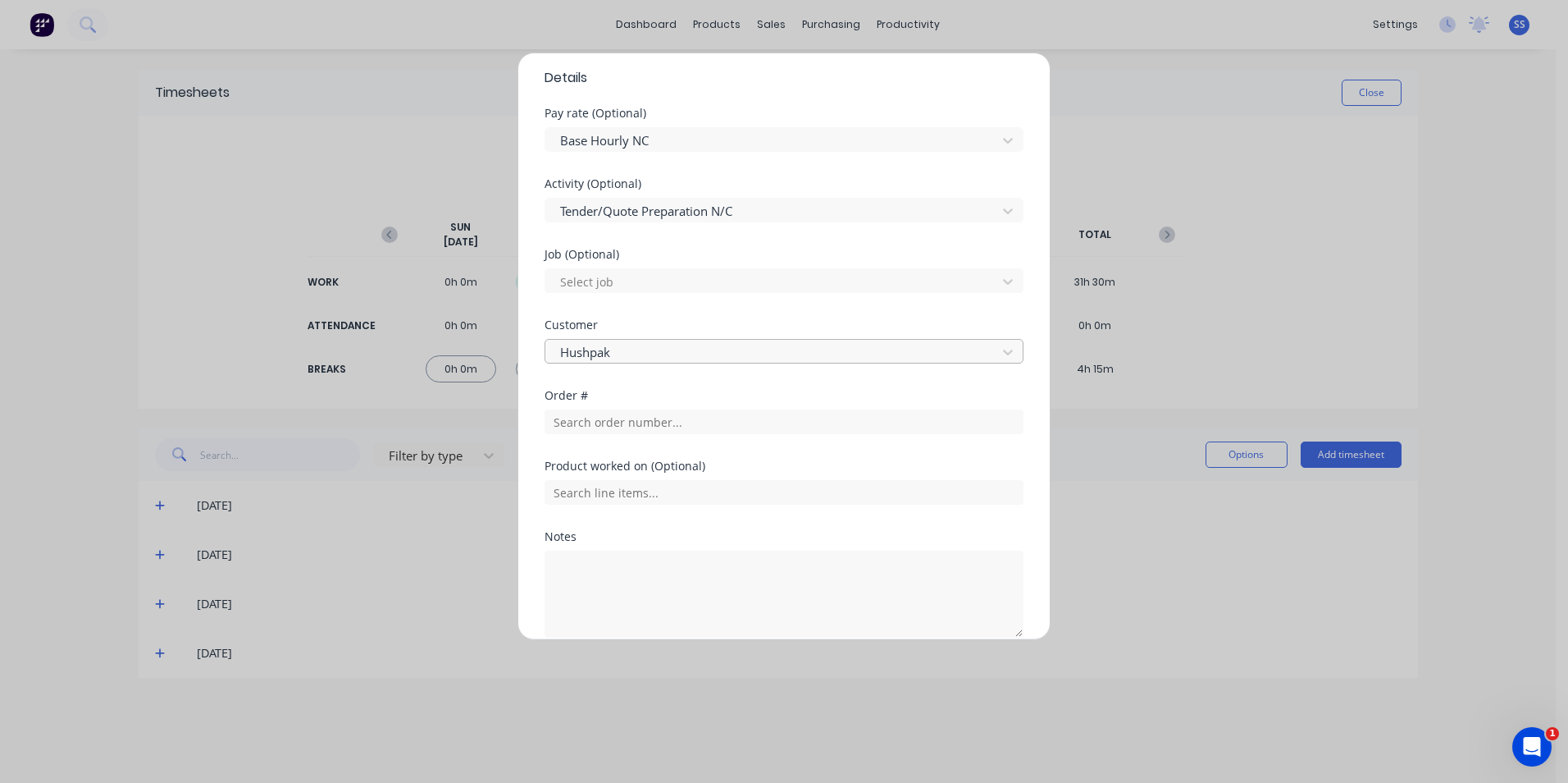
scroll to position [654, 0]
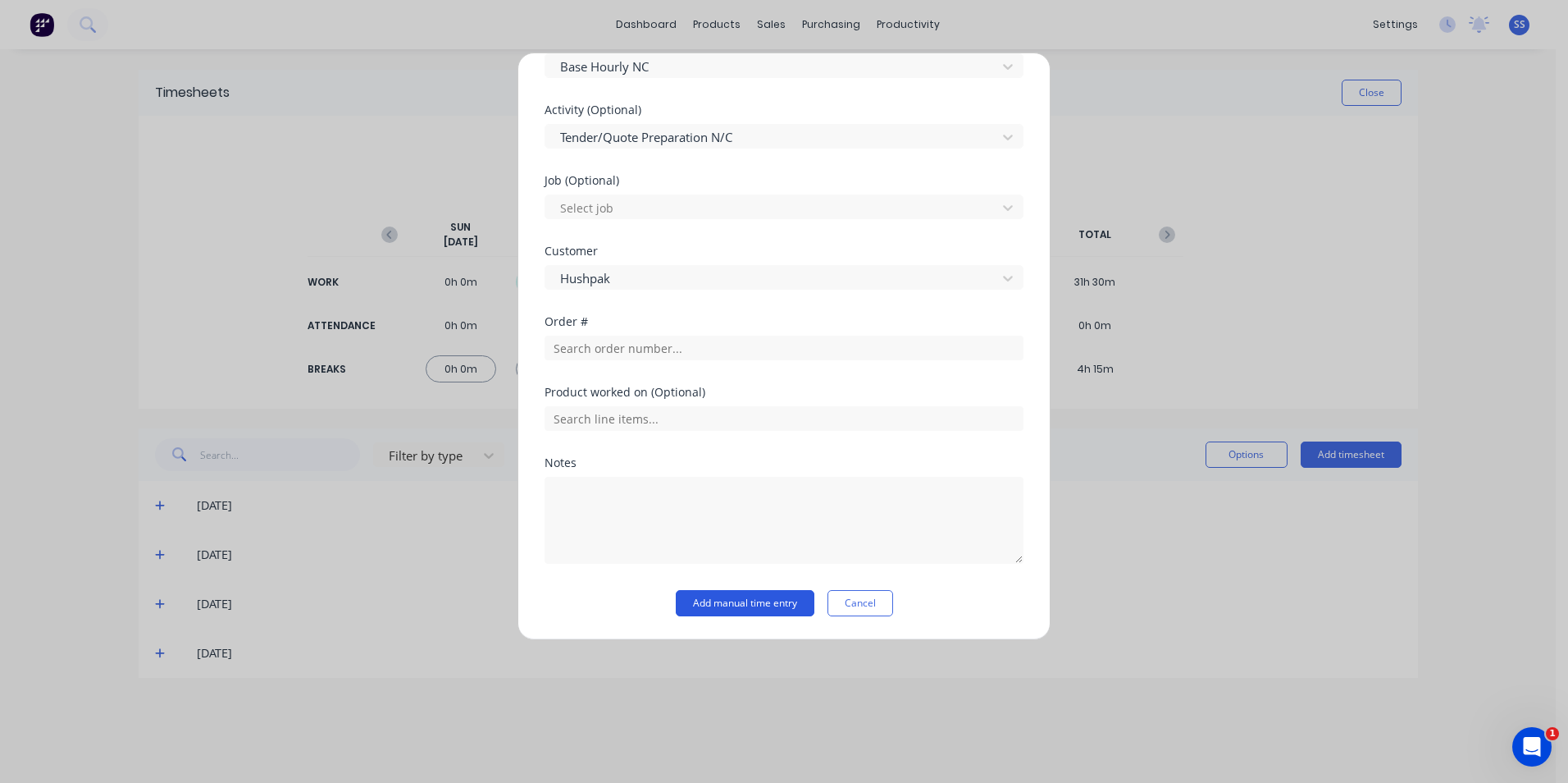
click at [716, 605] on button "Add manual time entry" at bounding box center [744, 603] width 139 height 27
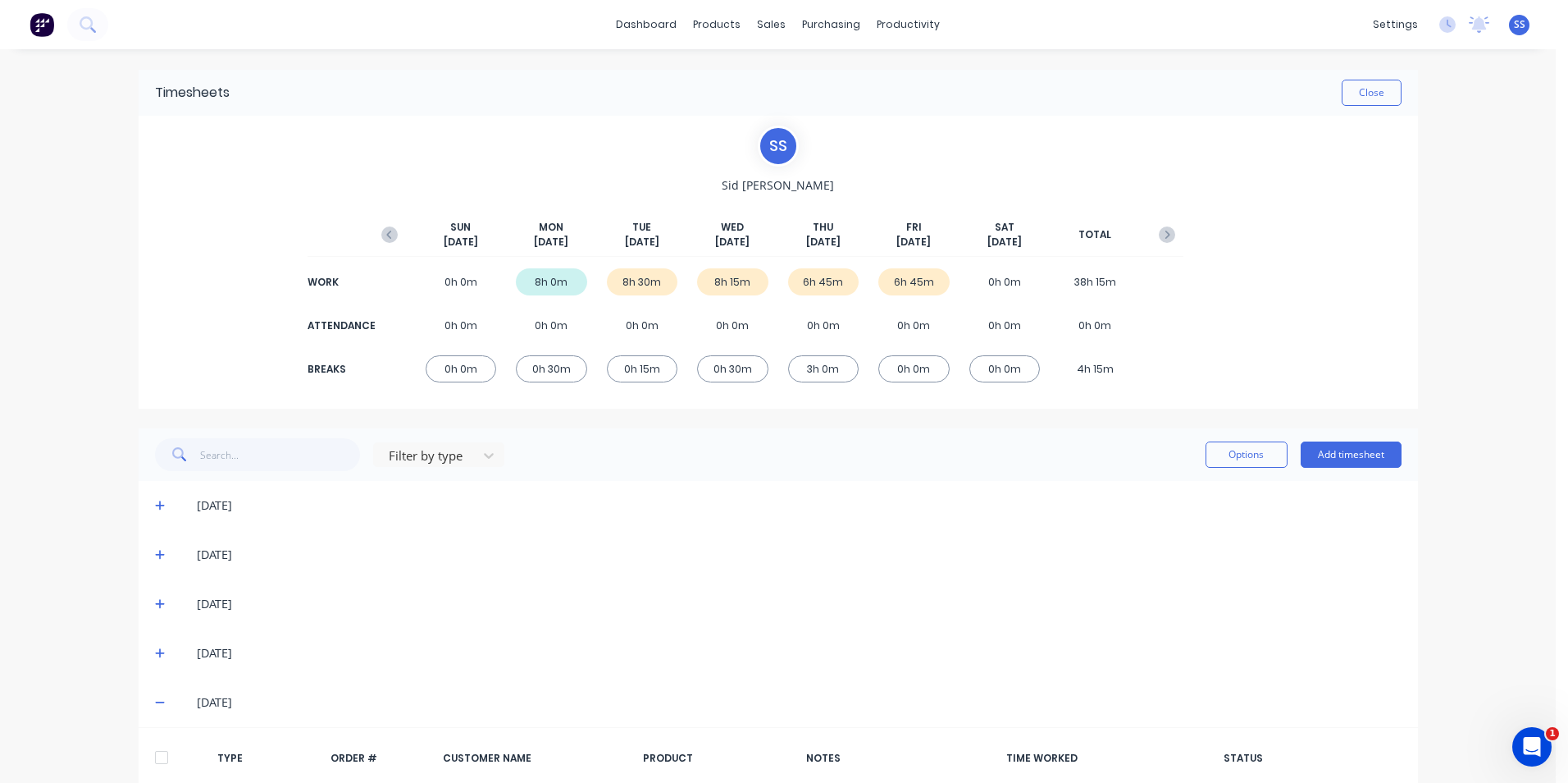
click at [155, 695] on span at bounding box center [163, 702] width 17 height 17
click at [157, 703] on icon at bounding box center [160, 703] width 10 height 10
click at [157, 703] on icon at bounding box center [160, 703] width 10 height 2
click at [1476, 210] on div "dashboard products sales purchasing productivity dashboard products Product Cat…" at bounding box center [778, 392] width 1555 height 783
click at [1377, 101] on button "Close" at bounding box center [1371, 92] width 60 height 27
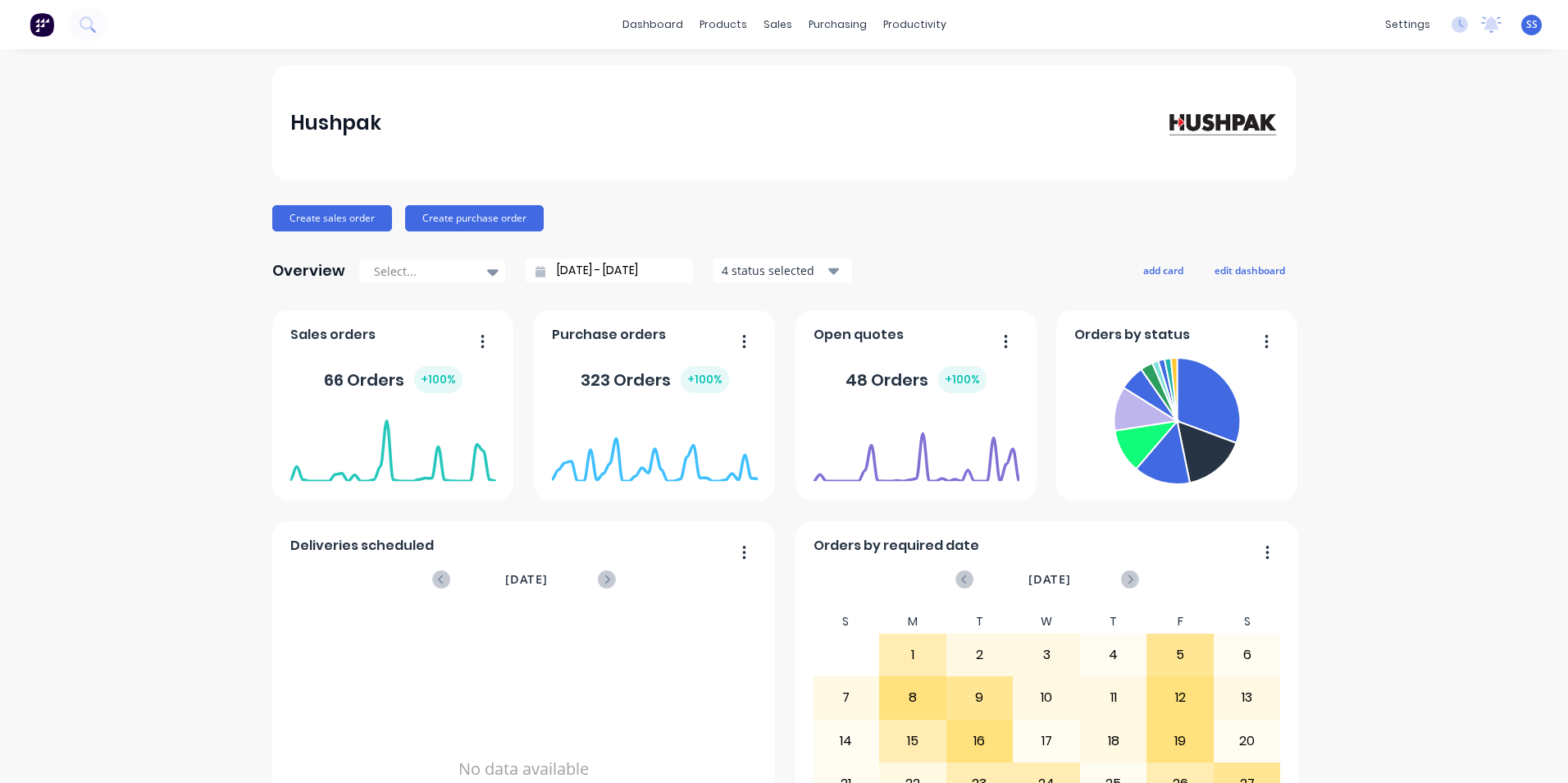
click at [176, 168] on div "Hushpak Create sales order Create purchase order Overview Select... 26/08/25 - …" at bounding box center [784, 494] width 1568 height 857
click at [104, 480] on div "Hushpak Create sales order Create purchase order Overview Select... 26/08/25 - …" at bounding box center [784, 494] width 1568 height 857
click at [1391, 176] on div "Hushpak Create sales order Create purchase order Overview Select... 26/08/25 - …" at bounding box center [784, 494] width 1568 height 857
